Goal: Find specific page/section: Find specific page/section

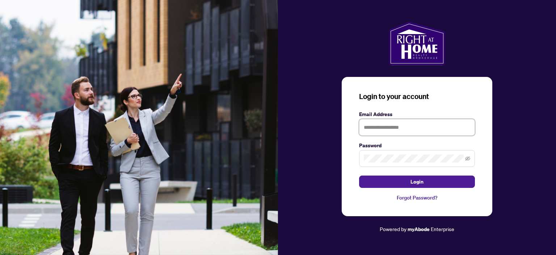
click at [409, 127] on input "text" at bounding box center [417, 127] width 116 height 17
type input "**********"
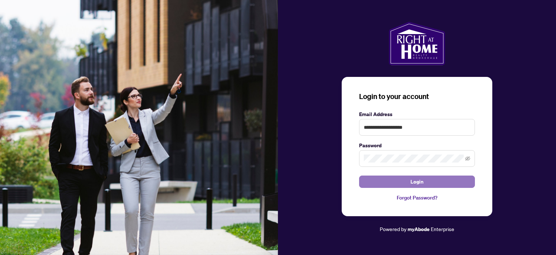
click at [407, 184] on button "Login" at bounding box center [417, 181] width 116 height 12
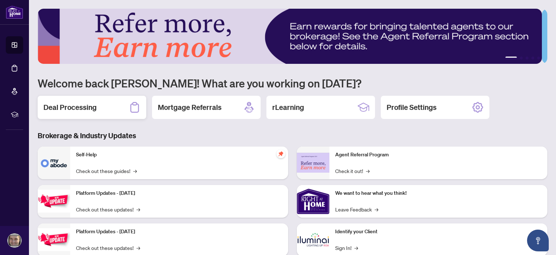
click at [84, 102] on h2 "Deal Processing" at bounding box center [69, 107] width 53 height 10
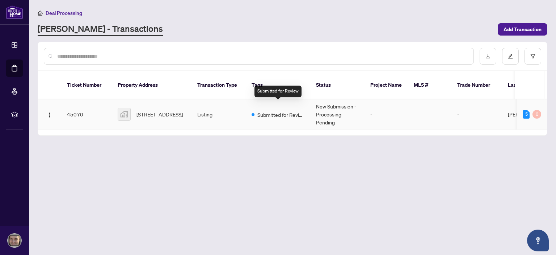
click at [280, 110] on span "Submitted for Review" at bounding box center [280, 114] width 47 height 8
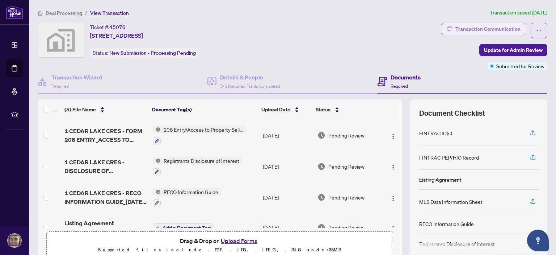
click at [469, 26] on div "Transaction Communication" at bounding box center [487, 29] width 65 height 12
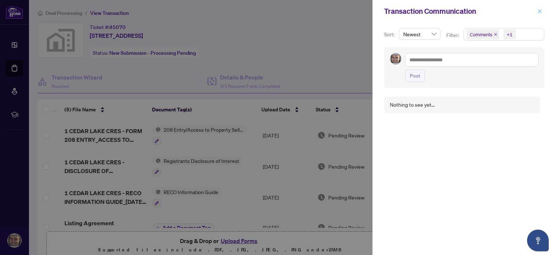
click at [539, 11] on icon "close" at bounding box center [539, 11] width 5 height 5
